Goal: Transaction & Acquisition: Obtain resource

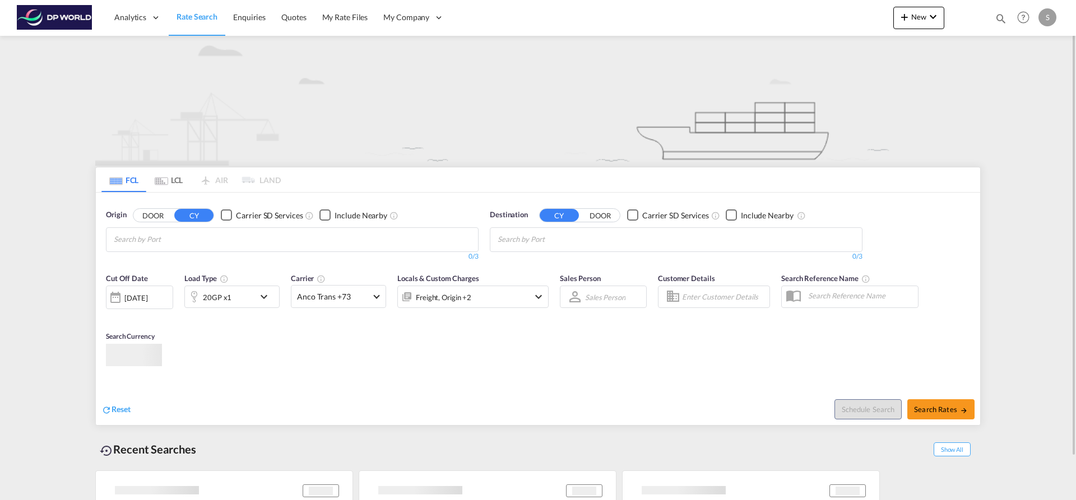
click at [287, 242] on md-chips at bounding box center [291, 240] width 371 height 24
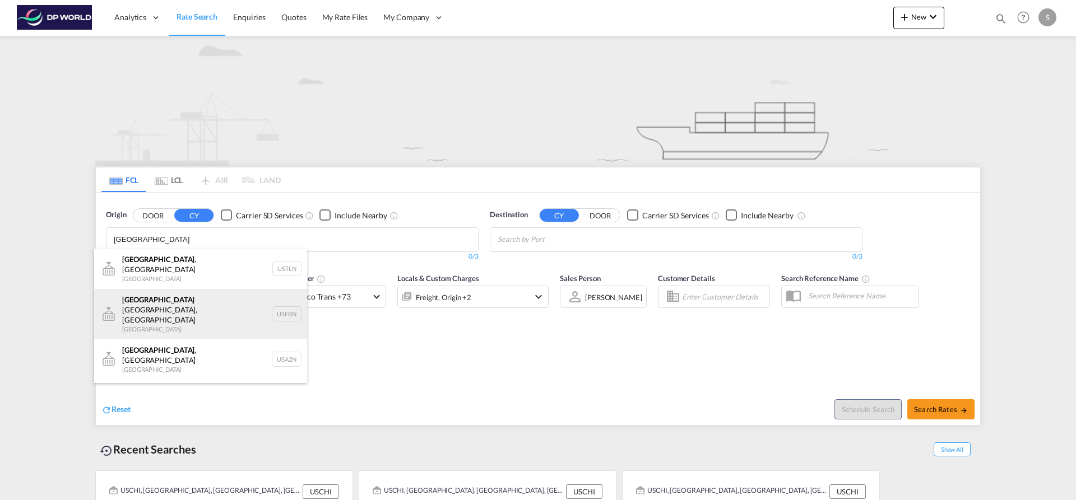
type input "[GEOGRAPHIC_DATA]"
click at [224, 302] on div "Atlanta Fairburn, [GEOGRAPHIC_DATA] [GEOGRAPHIC_DATA] USFBN" at bounding box center [200, 314] width 213 height 50
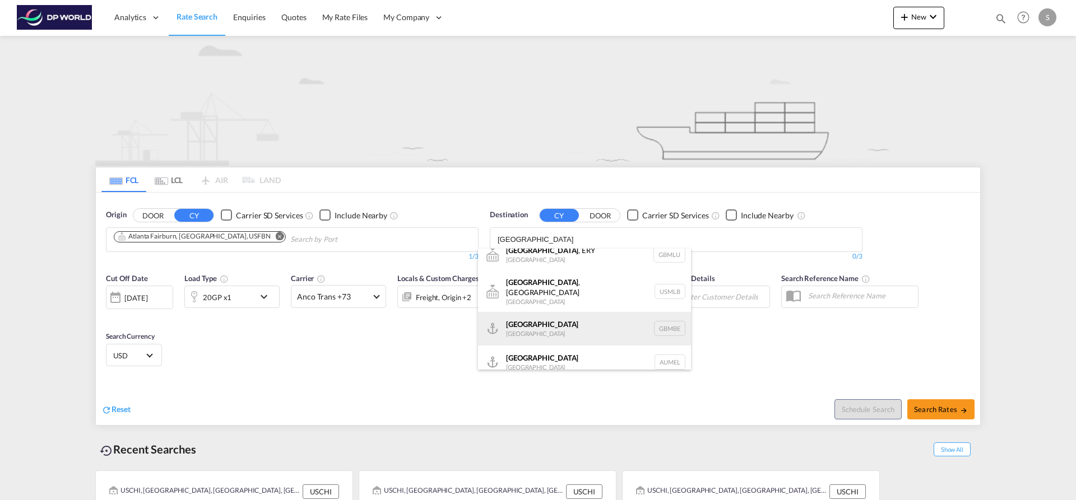
scroll to position [13, 0]
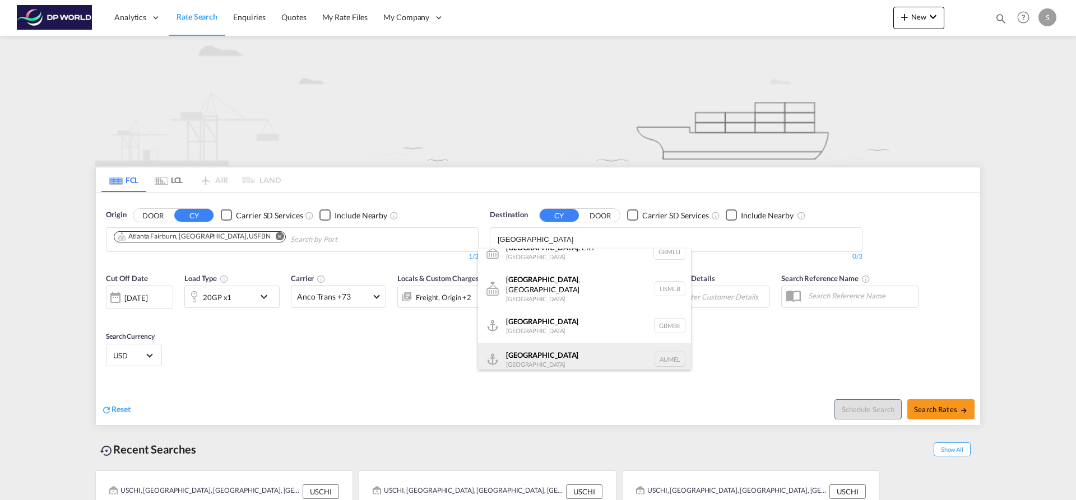
type input "[GEOGRAPHIC_DATA]"
click at [571, 346] on div "[GEOGRAPHIC_DATA] [GEOGRAPHIC_DATA] AUMEL" at bounding box center [584, 360] width 213 height 34
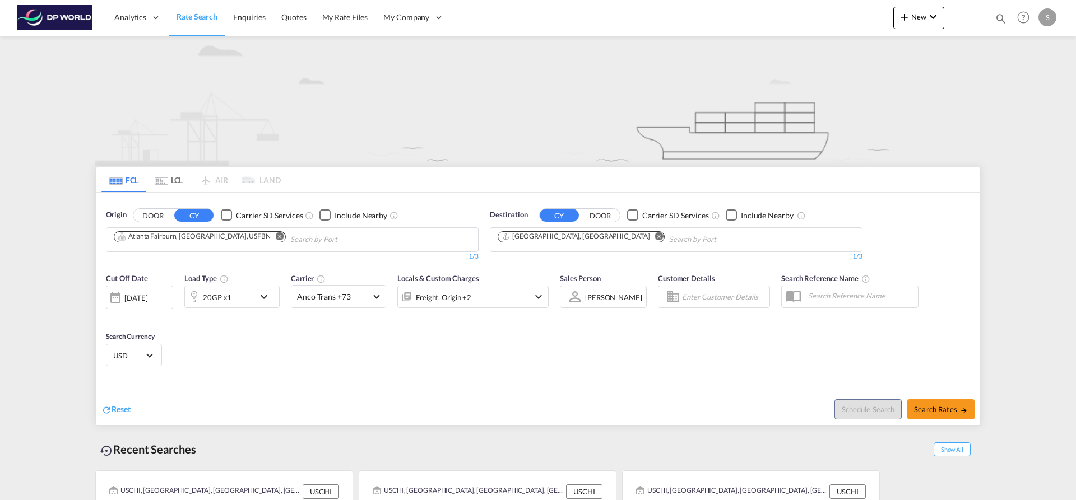
scroll to position [0, 0]
click at [938, 410] on span "Search Rates" at bounding box center [941, 409] width 54 height 9
type input "USFBN to AUMEL / [DATE]"
